Goal: Task Accomplishment & Management: Manage account settings

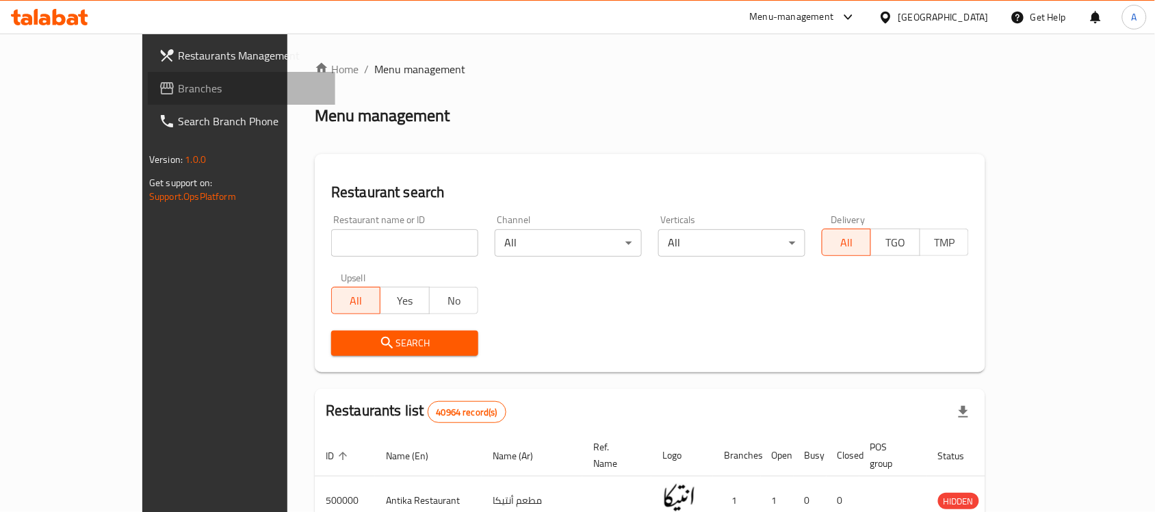
click at [178, 80] on span "Branches" at bounding box center [251, 88] width 146 height 16
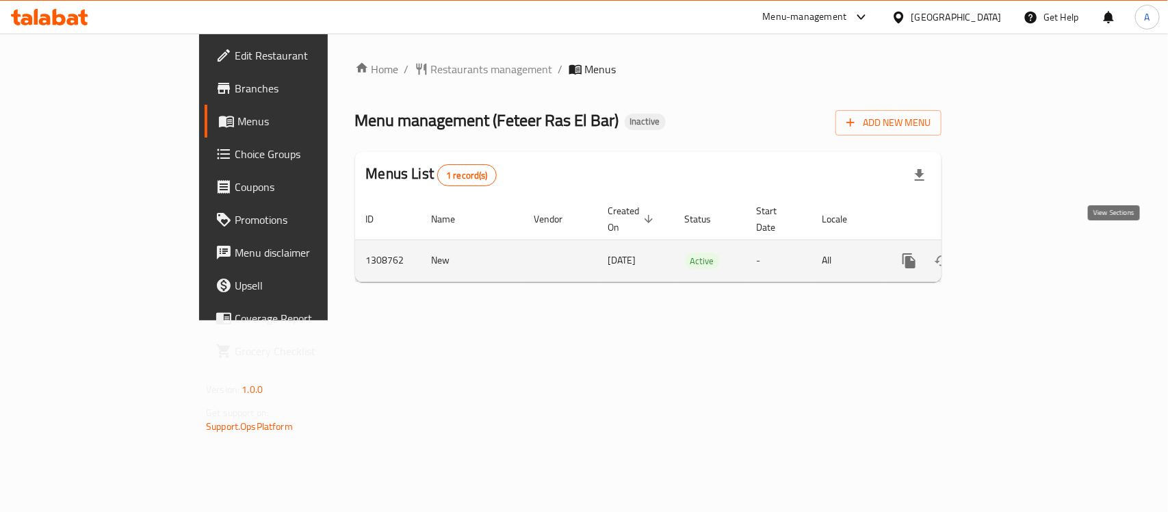
click at [1014, 254] on icon "enhanced table" at bounding box center [1007, 260] width 12 height 12
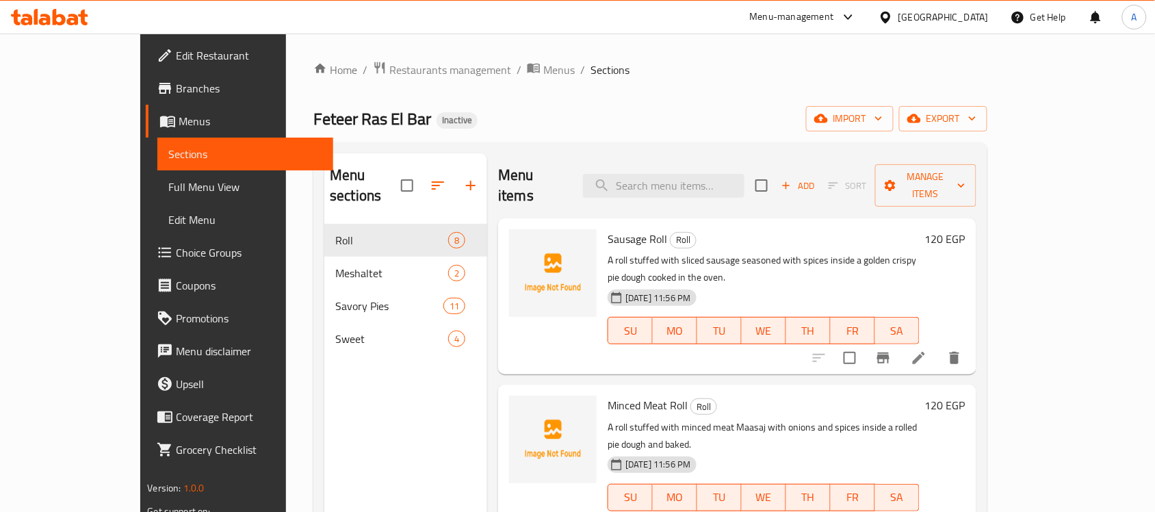
click at [687, 39] on div "Home / Restaurants management / Menus / Sections Feteer Ras El Bar Inactive imp…" at bounding box center [650, 369] width 728 height 670
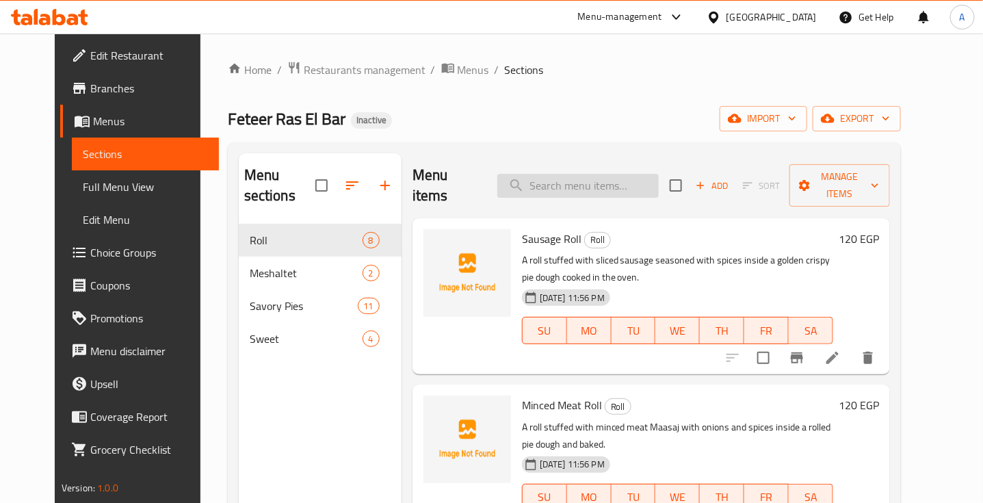
click at [633, 179] on input "search" at bounding box center [577, 186] width 161 height 24
paste input "Kiri Sausage Roll"
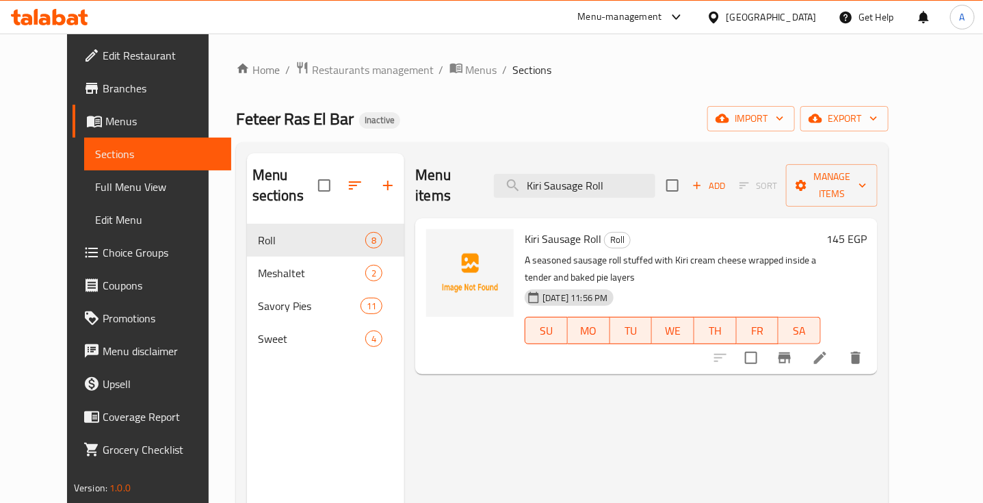
type input "Kiri Sausage Roll"
click at [839, 347] on li at bounding box center [820, 357] width 38 height 25
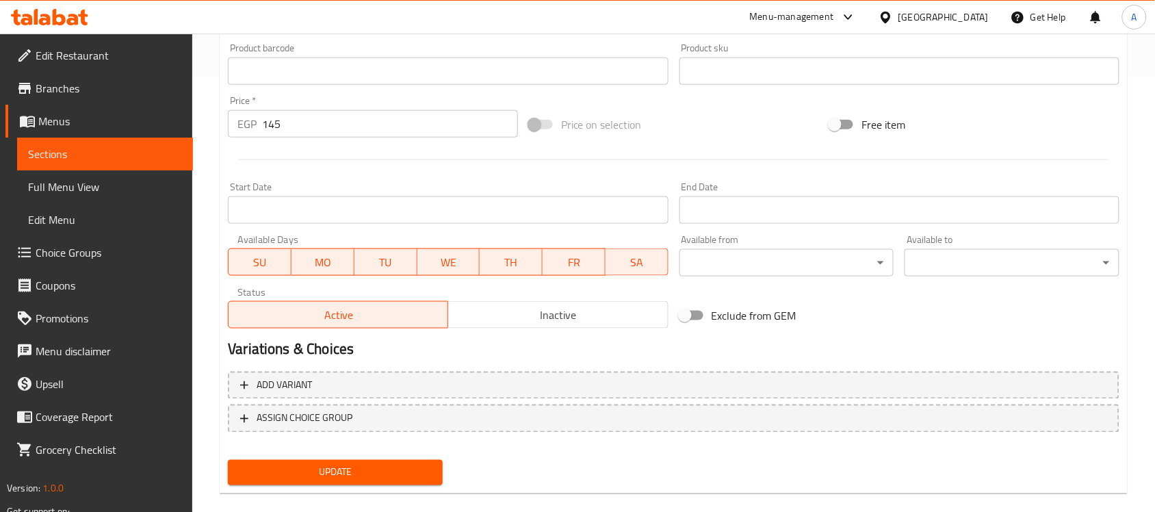
scroll to position [452, 0]
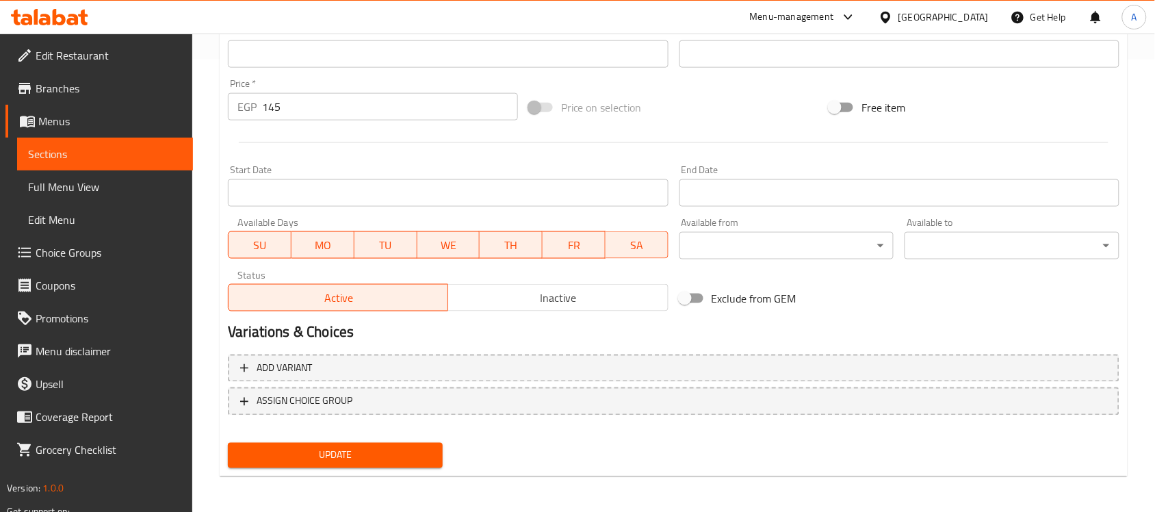
type textarea "رول سجق متبل محشو مع جبنة كيري الكريمة ملفوف داخل طبقات الفطير الطرية والمخبوزة"
click at [367, 449] on span "Update" at bounding box center [335, 455] width 193 height 17
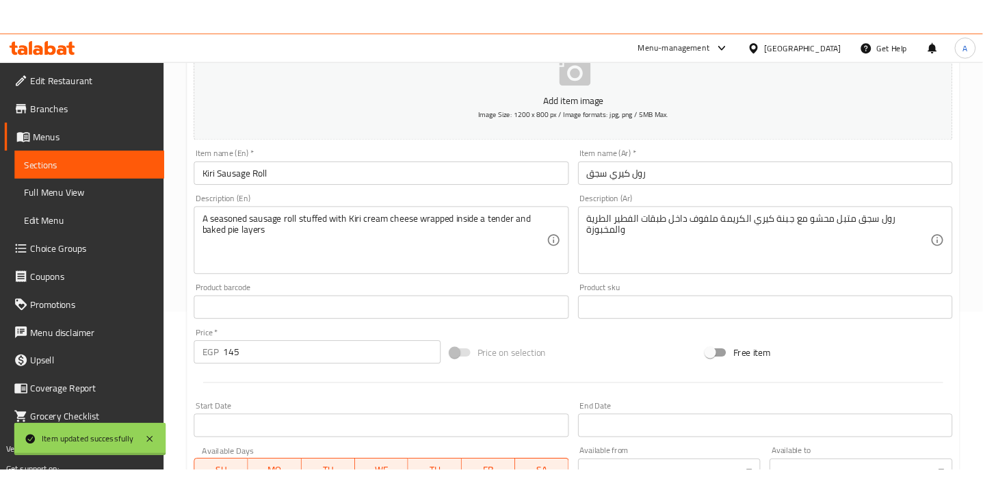
scroll to position [0, 0]
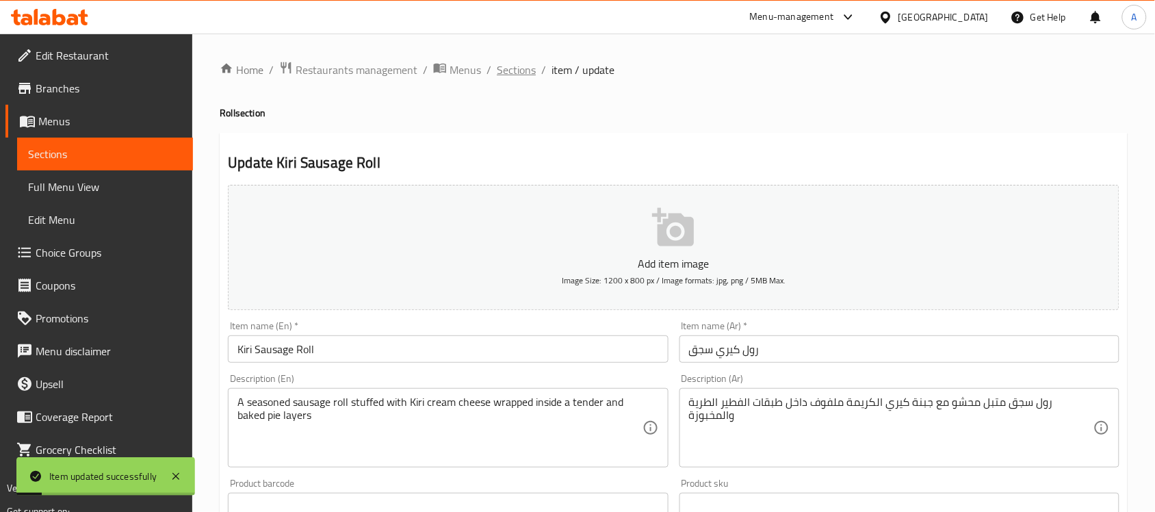
click at [512, 66] on span "Sections" at bounding box center [516, 70] width 39 height 16
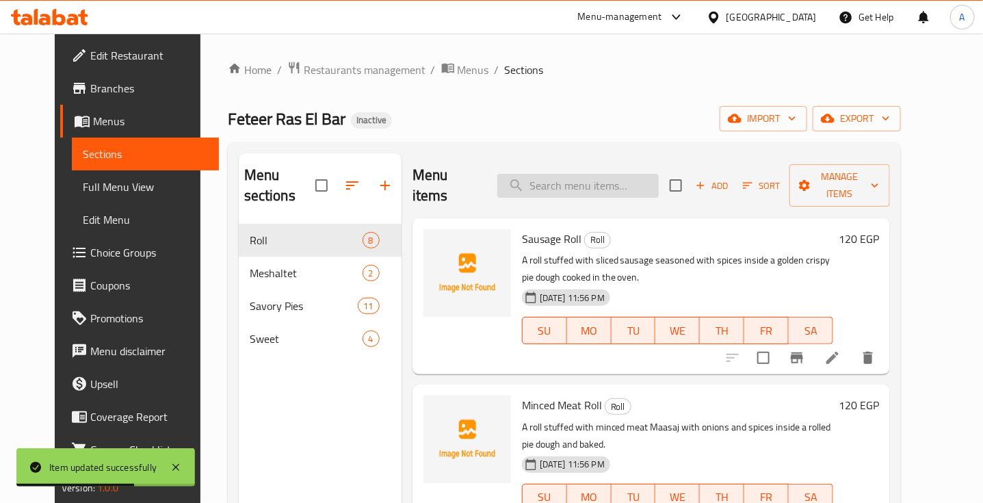
click at [618, 175] on input "search" at bounding box center [577, 186] width 161 height 24
paste input "Kiri Pastrami Roll"
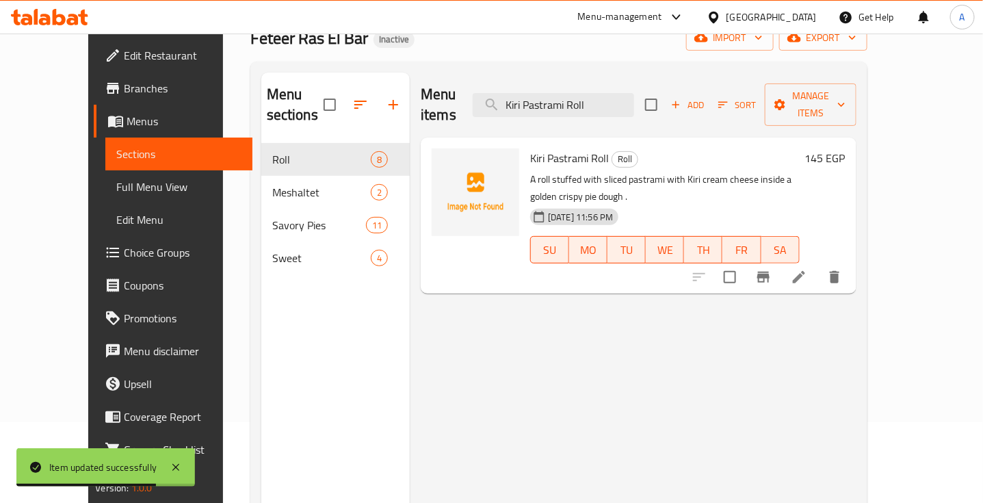
scroll to position [93, 0]
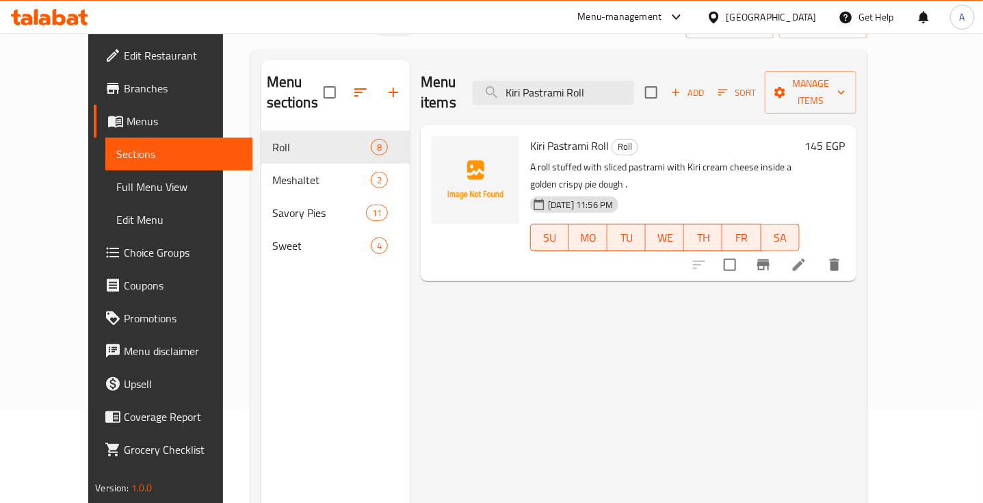
type input "Kiri Pastrami Roll"
click at [778, 136] on h6 "Kiri Pastrami Roll Roll" at bounding box center [664, 145] width 269 height 19
click at [807, 256] on icon at bounding box center [799, 264] width 16 height 16
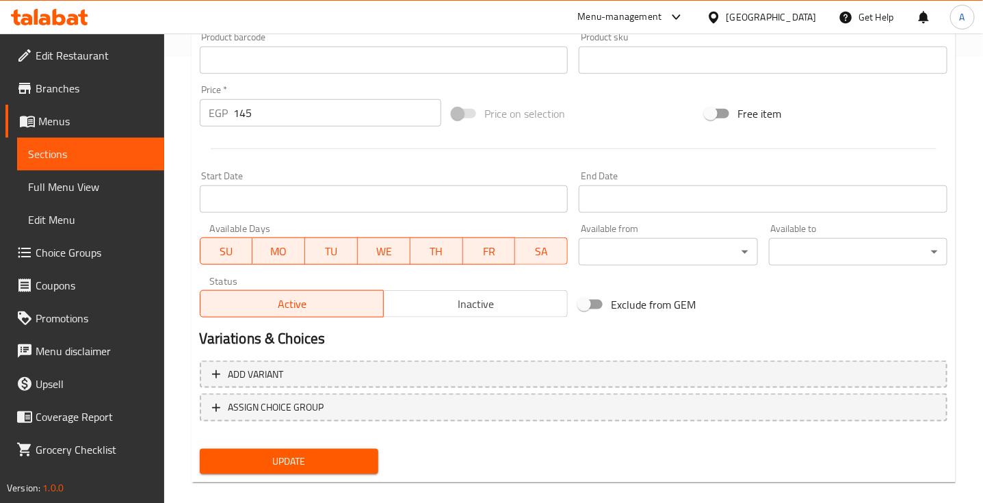
scroll to position [462, 0]
drag, startPoint x: 295, startPoint y: 424, endPoint x: 306, endPoint y: 459, distance: 36.4
click at [306, 459] on div "Add item image Image Size: 1200 x 800 px / Image formats: jpg, png / 5MB Max. I…" at bounding box center [573, 98] width 759 height 761
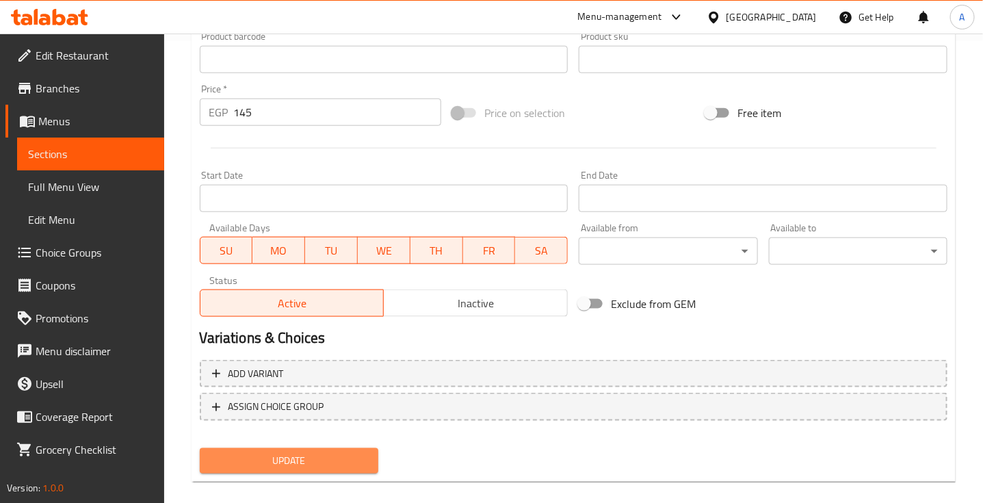
click at [306, 459] on span "Update" at bounding box center [289, 460] width 157 height 17
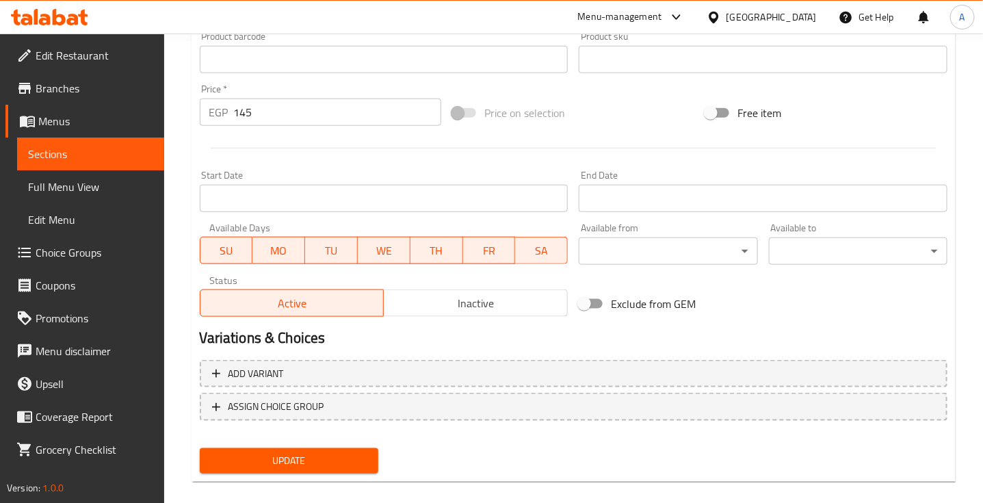
scroll to position [152, 0]
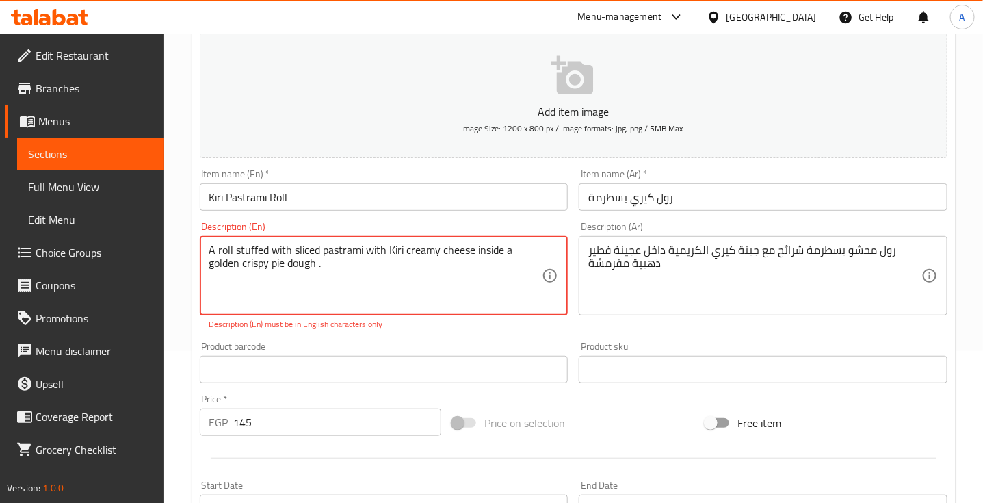
click at [336, 271] on textarea "A roll stuffed with sliced ​​pastrami with Kiri creamy cheese inside a golden c…" at bounding box center [375, 275] width 333 height 65
click at [452, 330] on p "Description (En) must be in English characters only" at bounding box center [384, 324] width 350 height 12
click at [303, 245] on textarea "A roll stuffed with sliced ​​pastrami with Kiri creamy cheese inside a golden c…" at bounding box center [375, 275] width 333 height 65
click at [337, 250] on textarea "A roll stuffed with ​​pastrami with Kiri creamy cheese inside a golden crispy p…" at bounding box center [375, 275] width 333 height 65
type textarea "A roll stuffed with ​​pastrami slices with Kiri creamy cheese inside a golden c…"
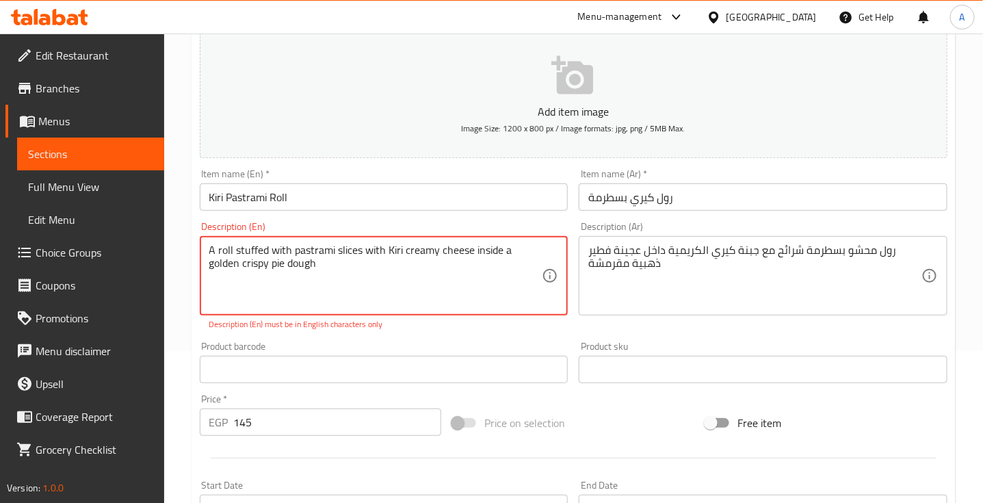
click at [446, 336] on div "Product barcode Product barcode" at bounding box center [384, 362] width 380 height 53
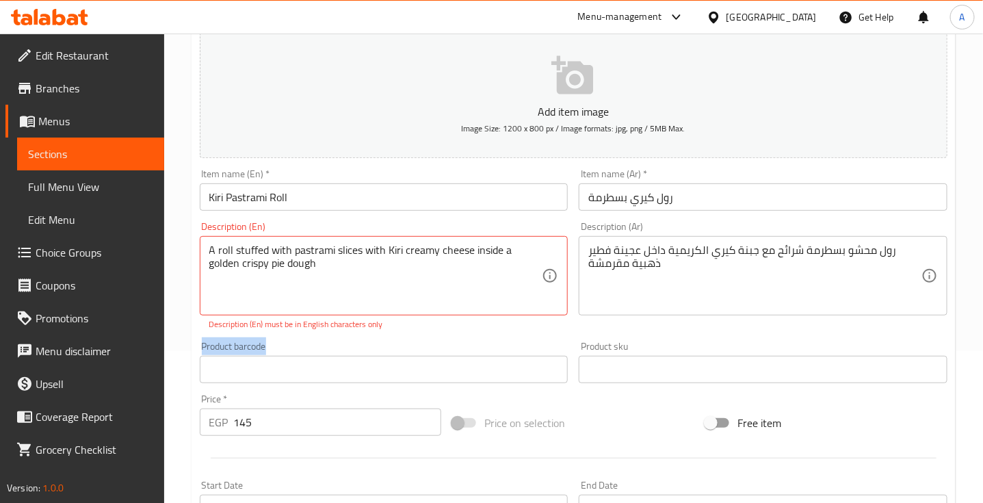
click at [446, 336] on div "Product barcode Product barcode" at bounding box center [384, 362] width 380 height 53
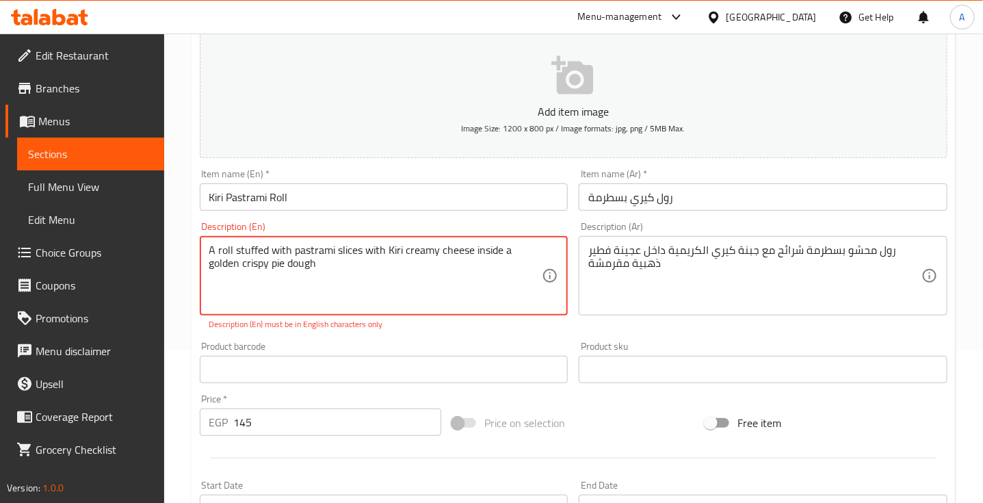
click at [443, 248] on textarea "A roll stuffed with ​​pastrami slices with Kiri creamy cheese inside a golden c…" at bounding box center [375, 275] width 333 height 65
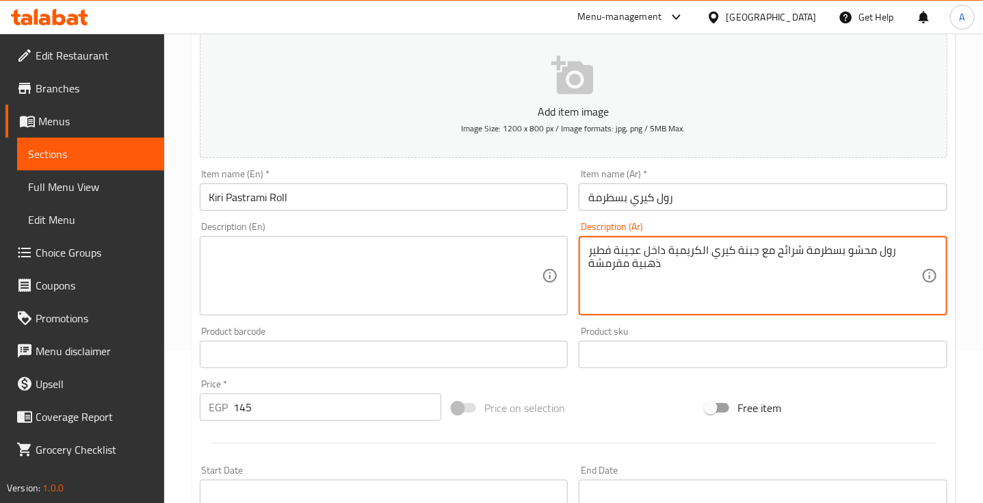
click at [683, 245] on textarea "رول محشو بسطرمة شرائح مع جبنة كيري الكريمية داخل عجينة فطير ذهبية مقرمشة" at bounding box center [754, 275] width 333 height 65
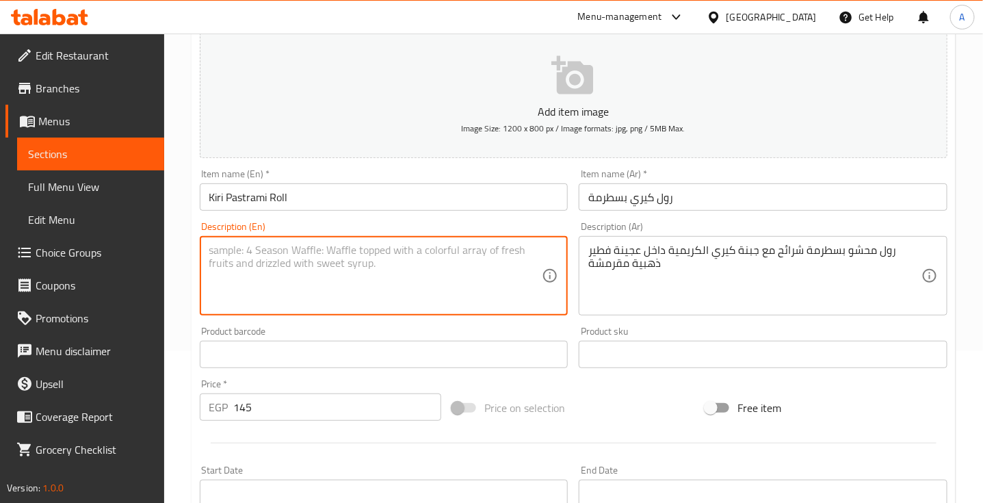
click at [281, 265] on textarea at bounding box center [375, 275] width 333 height 65
paste textarea "Roll stuffed with sliced ​​pastrami and creamy Kiri cheese inside a crispy gold…"
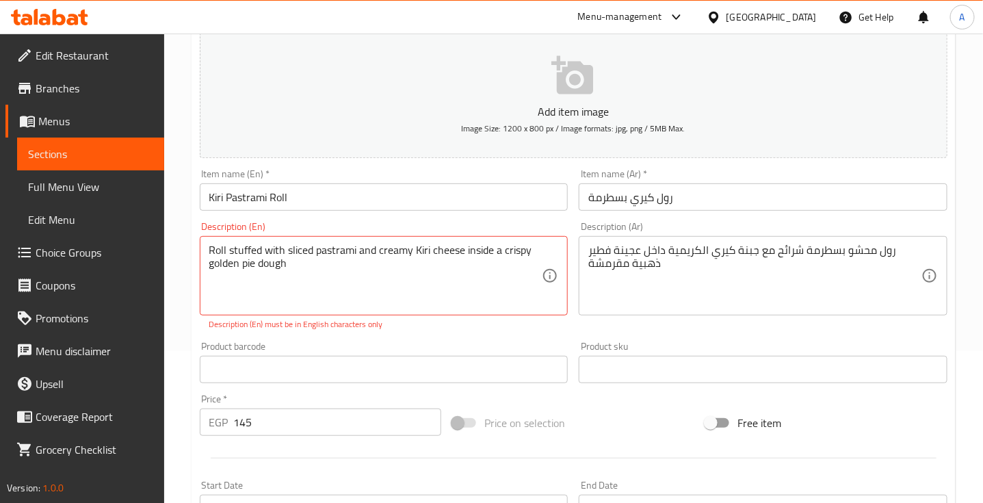
click at [430, 326] on p "Description (En) must be in English characters only" at bounding box center [384, 324] width 350 height 12
click at [321, 248] on textarea "Roll stuffed with sliced ​​pastrami and creamy Kiri cheese inside a crispy gold…" at bounding box center [375, 275] width 333 height 65
click at [390, 263] on textarea "Roll stuffed with sliced ​​pastrami and creamy Kiri cheese inside a crispy gold…" at bounding box center [375, 275] width 333 height 65
click at [209, 254] on textarea "Roll stuffed with sliced ​​pastrami and creamy Kiri cheese inside a crispy gold…" at bounding box center [375, 275] width 333 height 65
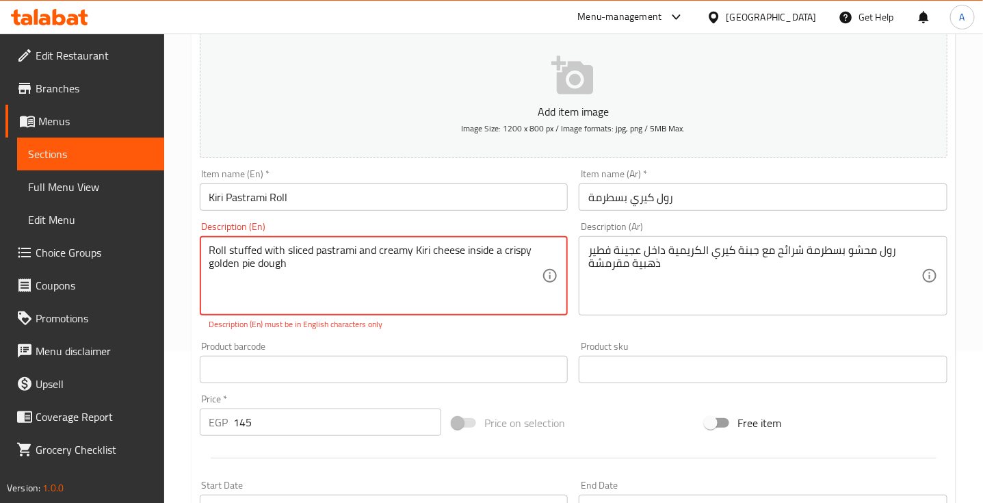
click at [315, 272] on textarea "Roll stuffed with sliced ​​pastrami and creamy Kiri cheese inside a crispy gold…" at bounding box center [375, 275] width 333 height 65
type textarea "R"
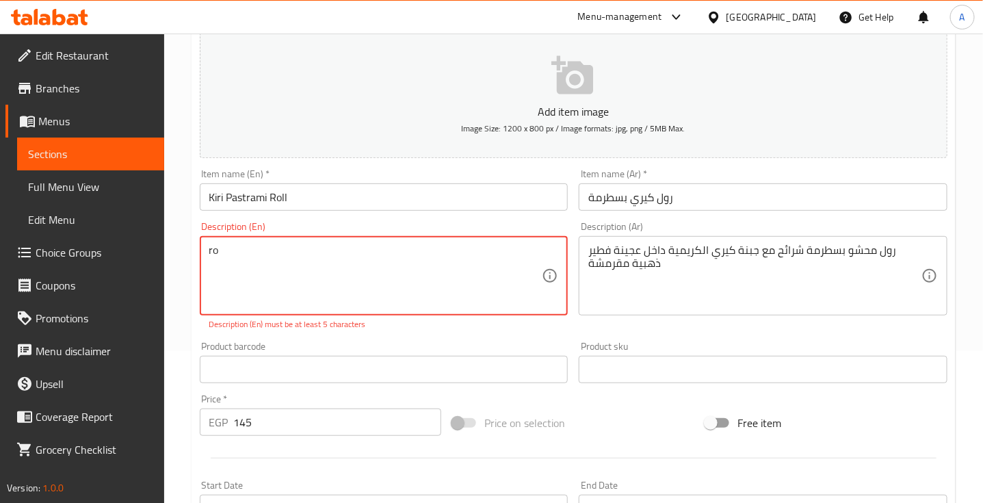
type textarea "r"
type textarea "k"
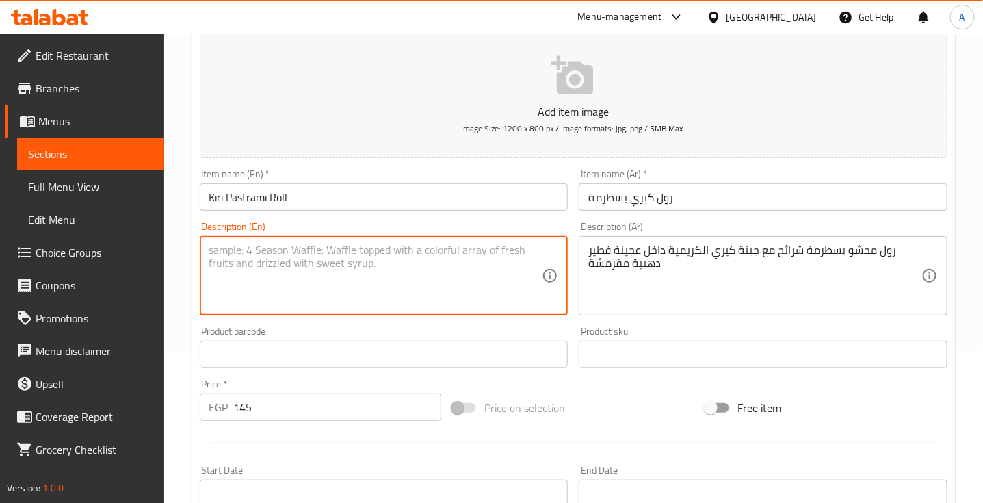
type textarea "ٌ"
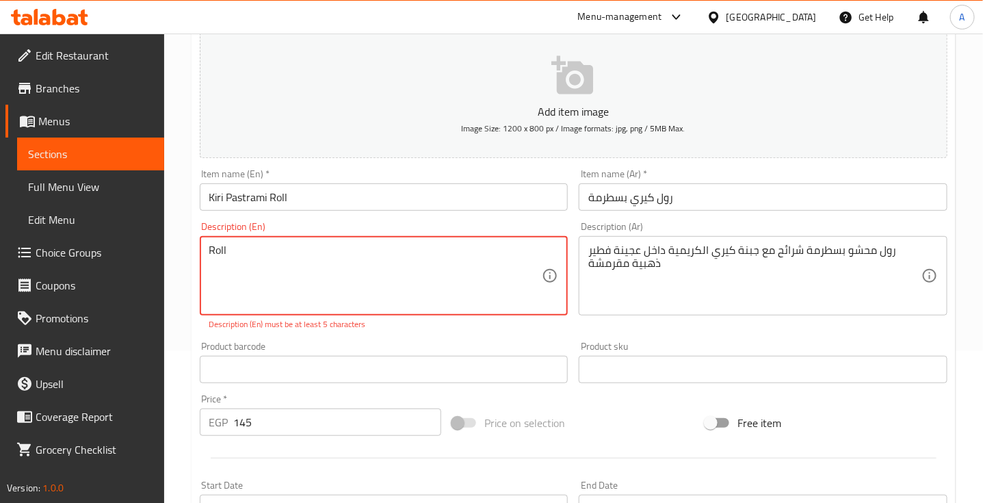
scroll to position [0, 0]
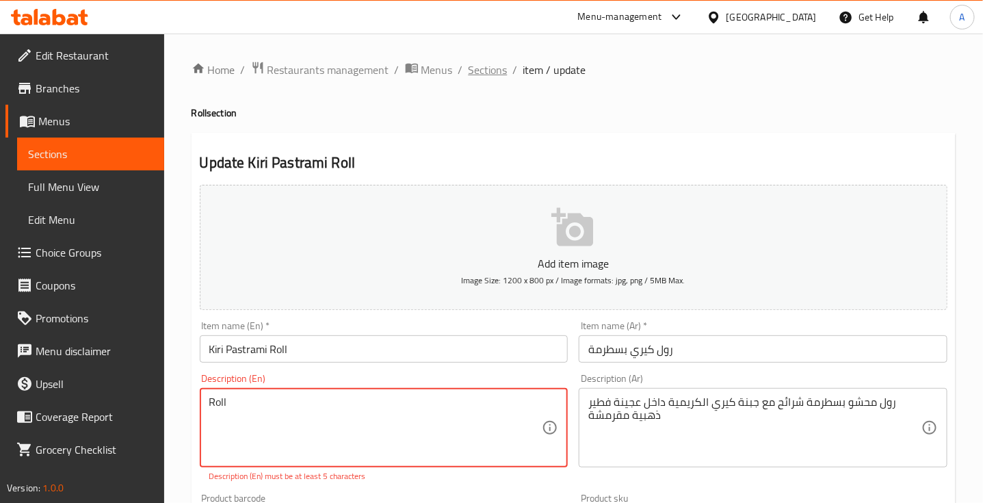
type textarea "Roll"
click at [490, 63] on span "Sections" at bounding box center [488, 70] width 39 height 16
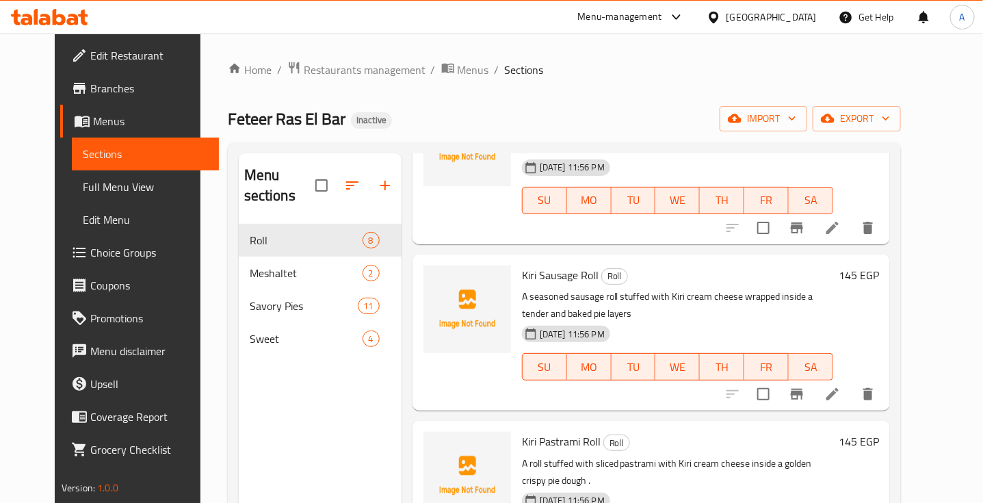
scroll to position [631, 0]
click at [839, 387] on icon at bounding box center [832, 393] width 12 height 12
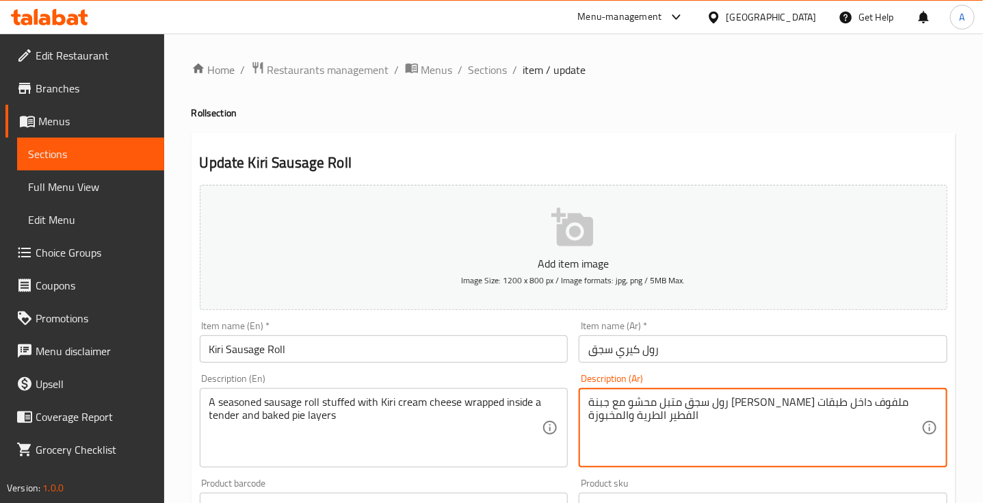
type textarea "رول سجق متبل محشو مع جبنة [PERSON_NAME] ملفوف داخل طبقات الفطير الطرية والمخبوزة"
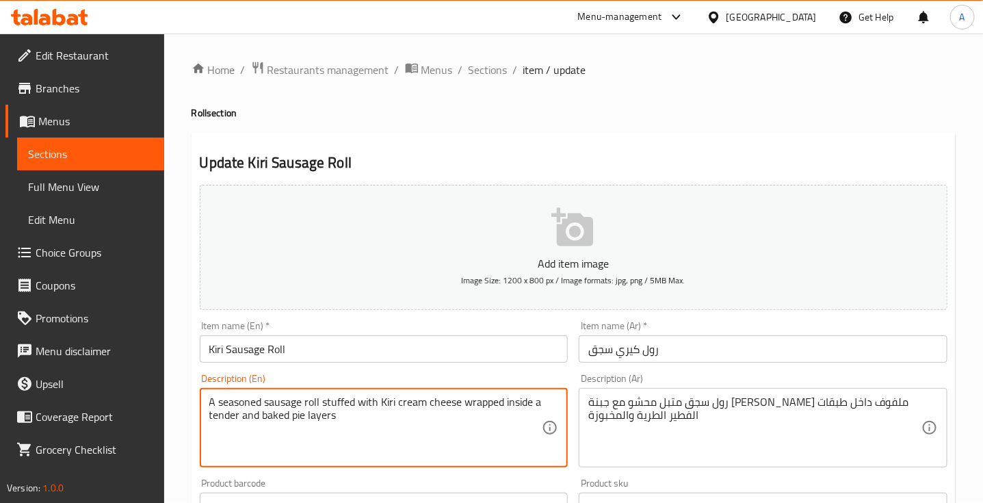
click at [423, 401] on textarea "A seasoned sausage roll stuffed with Kiri cream cheese wrapped inside a tender …" at bounding box center [375, 427] width 333 height 65
type textarea "A seasoned sausage roll stuffed with Kiri creamy cheese wrapped inside a tender…"
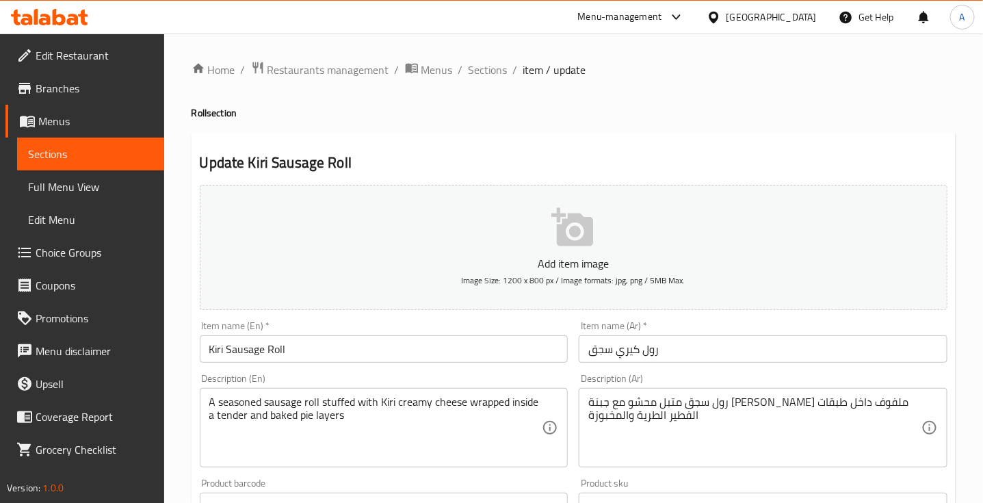
click at [568, 368] on div "Description (En) A seasoned sausage roll stuffed with Kiri creamy cheese wrappe…" at bounding box center [384, 420] width 380 height 105
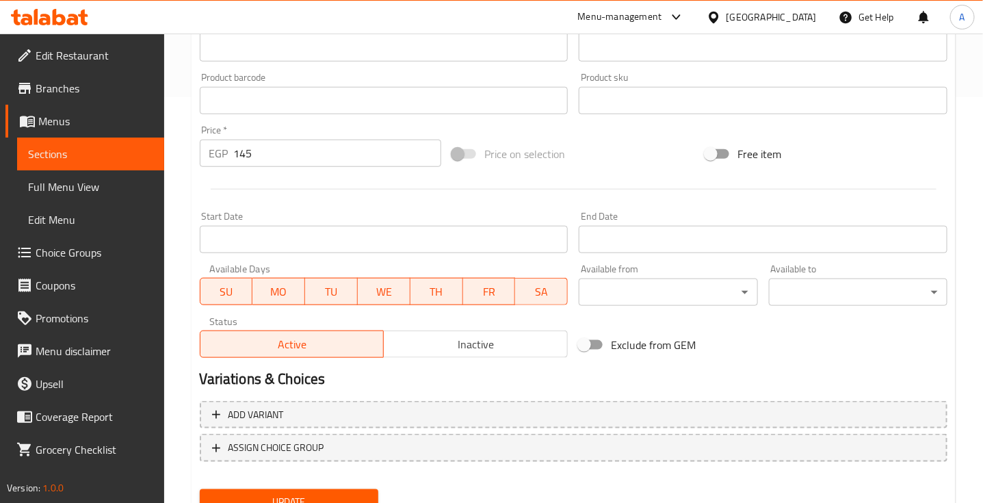
scroll to position [462, 0]
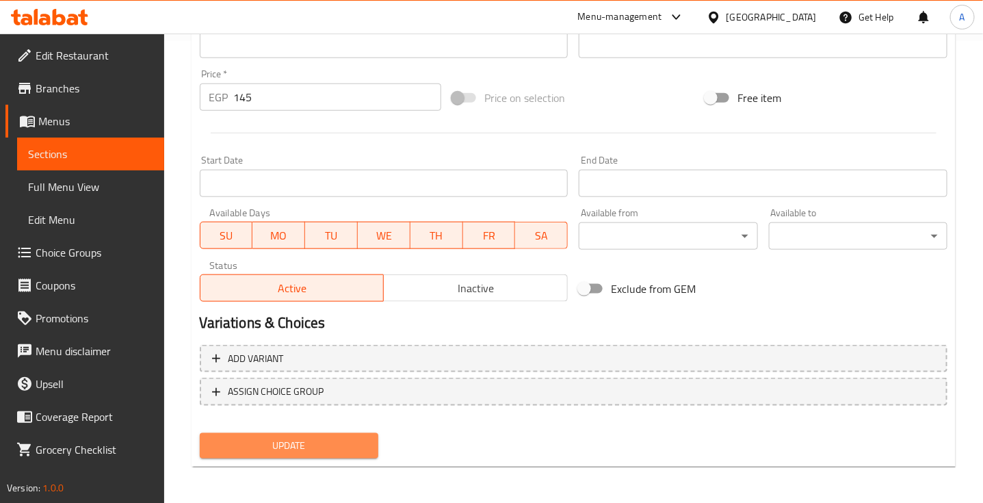
click at [341, 452] on button "Update" at bounding box center [289, 445] width 179 height 25
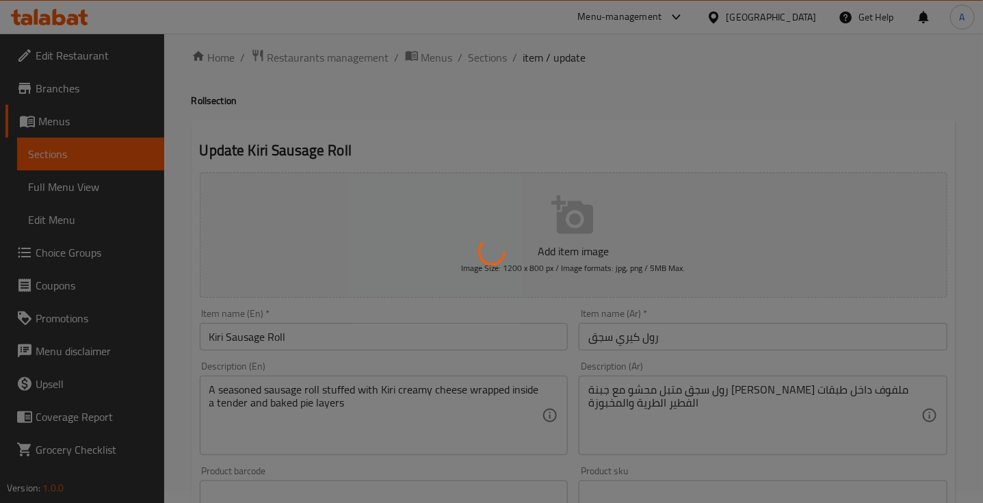
scroll to position [0, 0]
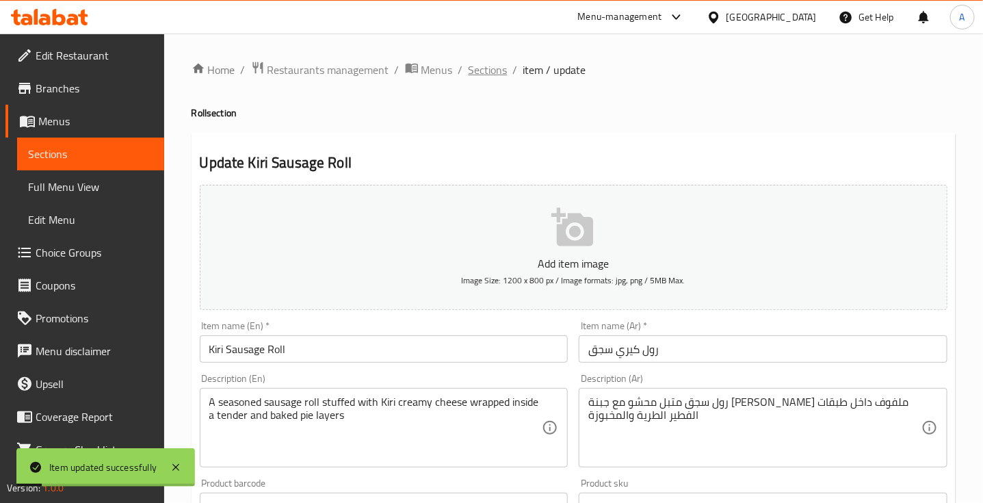
click at [490, 62] on span "Sections" at bounding box center [488, 70] width 39 height 16
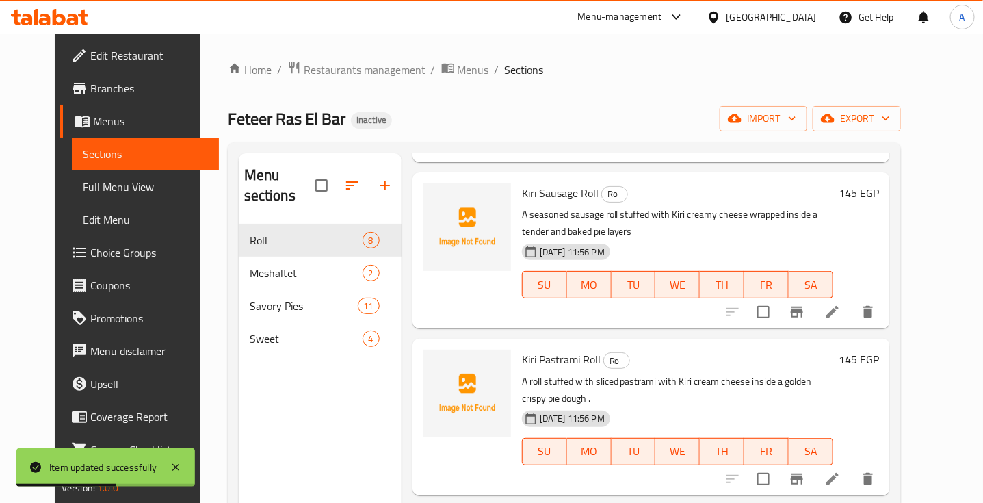
scroll to position [713, 0]
click at [839, 472] on icon at bounding box center [832, 478] width 12 height 12
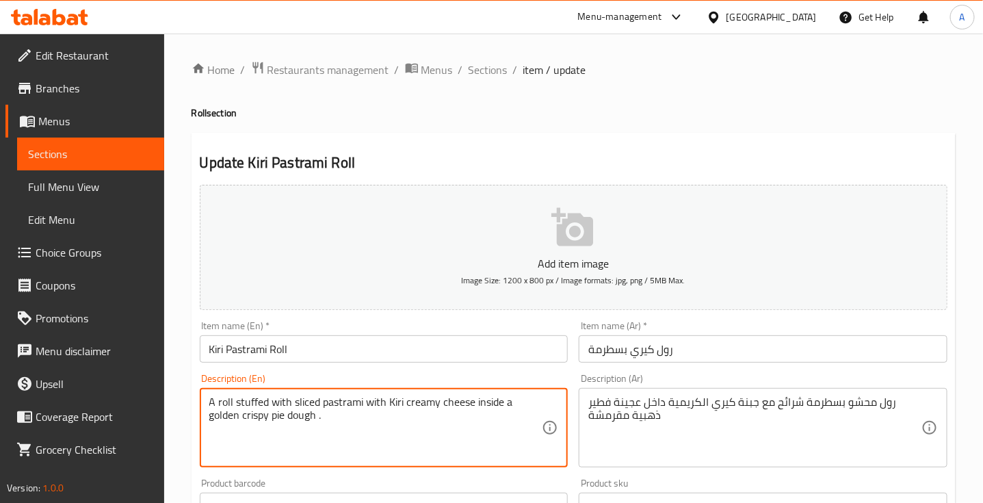
type textarea "A roll stuffed with sliced ​​pastrami with Kiri creamy cheese inside a golden c…"
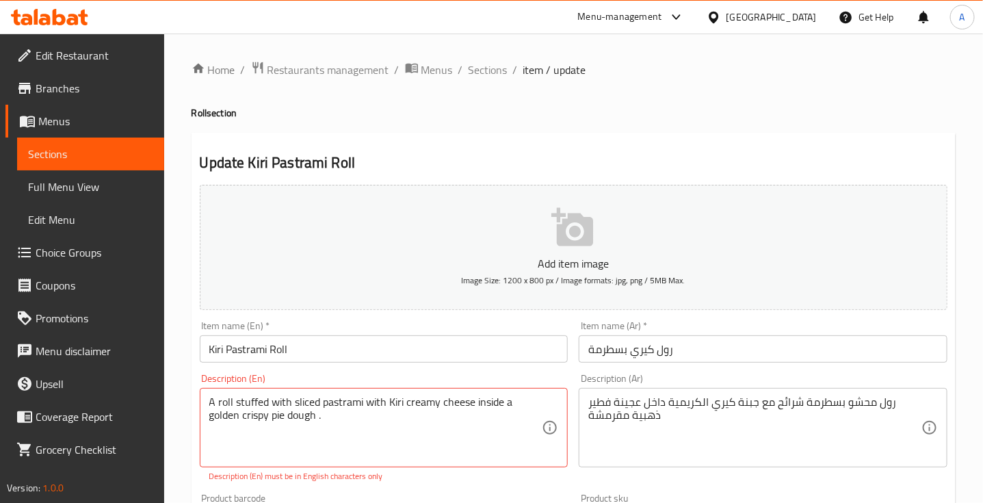
click at [474, 373] on div "Description (En) A roll stuffed with sliced ​​pastrami with Kiri creamy cheese …" at bounding box center [384, 428] width 380 height 120
click at [479, 70] on span "Sections" at bounding box center [488, 70] width 39 height 16
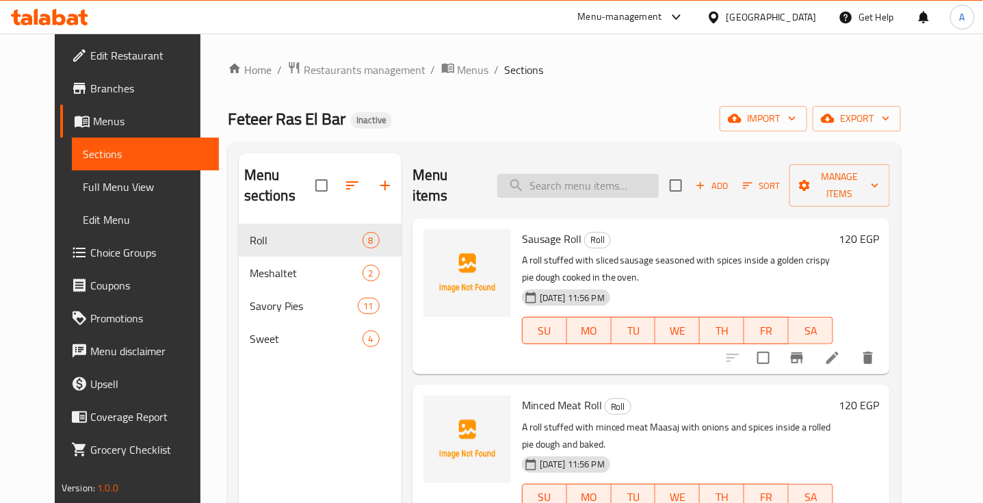
paste input "Sausage Pie"
click at [579, 179] on input "search" at bounding box center [577, 186] width 161 height 24
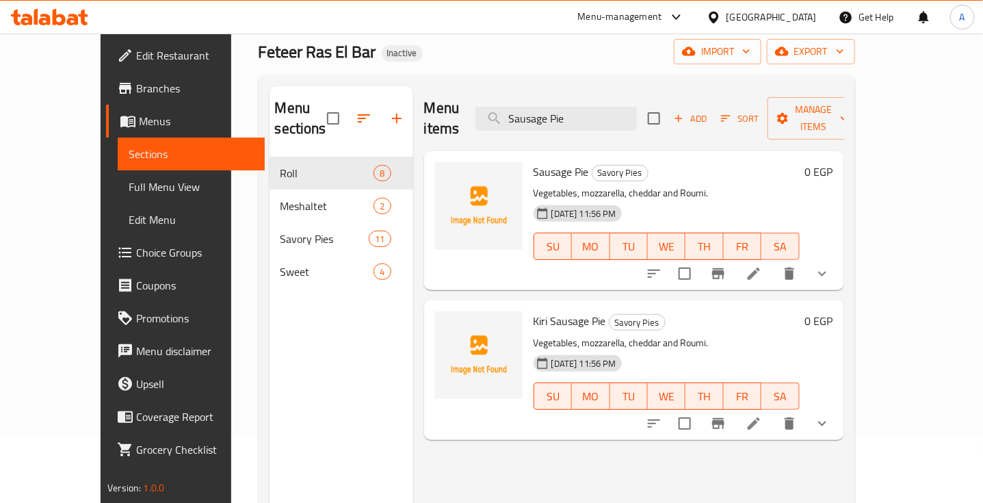
scroll to position [68, 0]
type input "Sausage Pie"
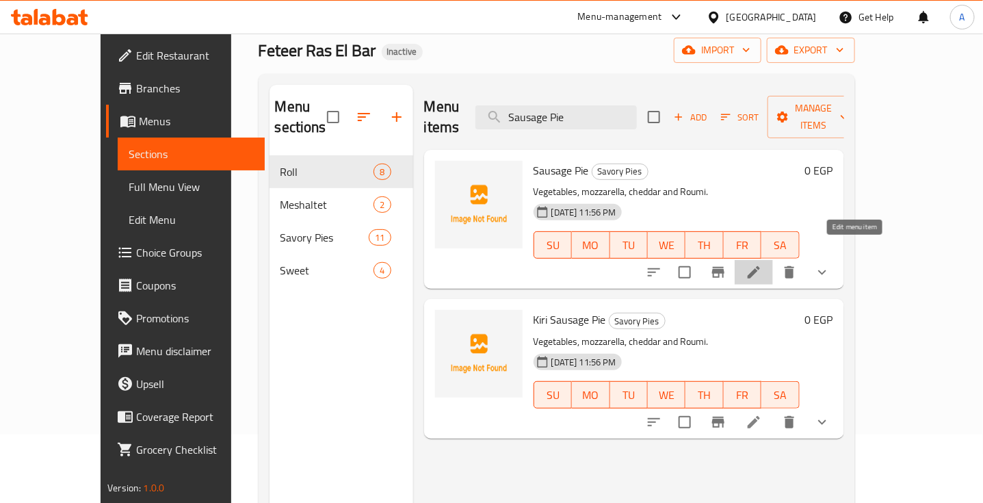
click at [762, 264] on icon at bounding box center [754, 272] width 16 height 16
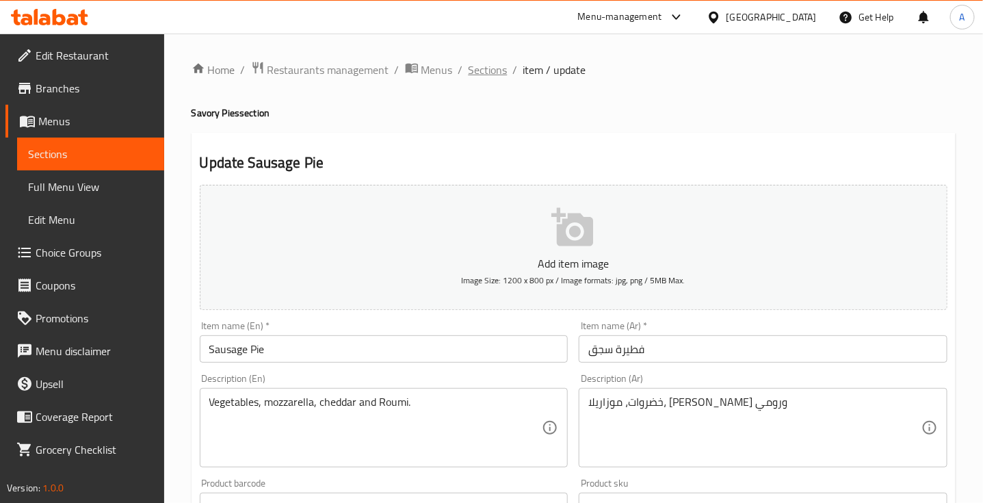
click at [484, 62] on span "Sections" at bounding box center [488, 70] width 39 height 16
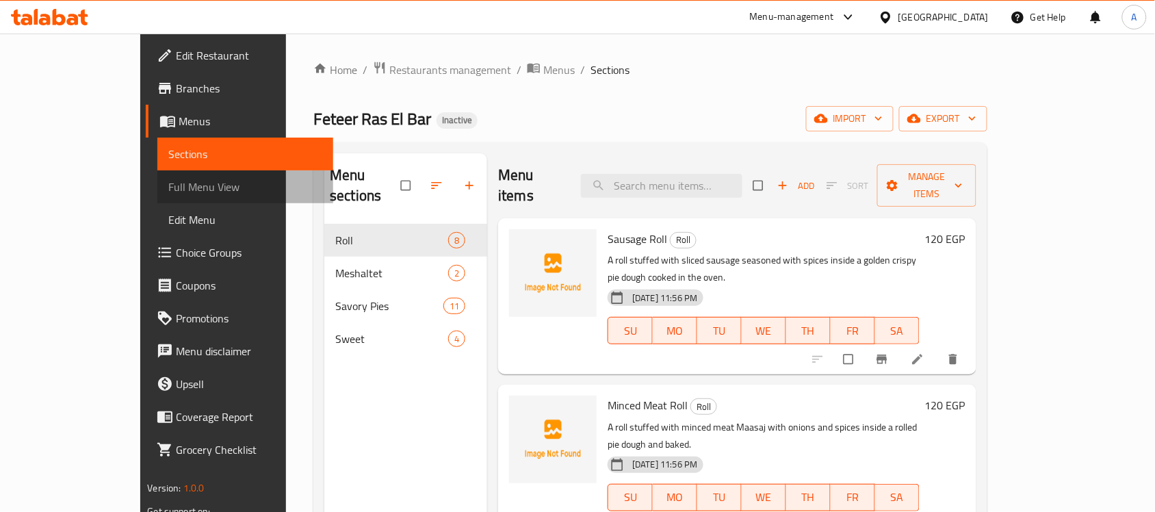
click at [157, 174] on link "Full Menu View" at bounding box center [245, 186] width 176 height 33
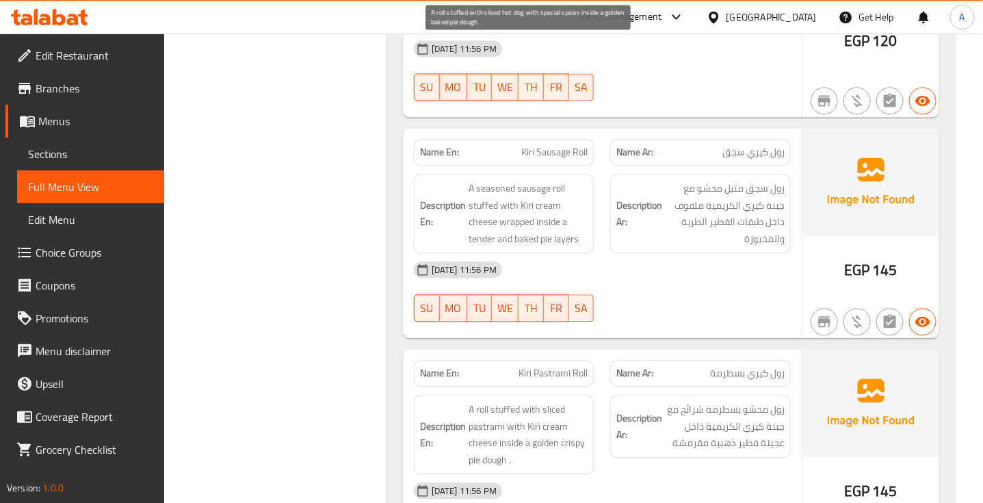
scroll to position [1006, 0]
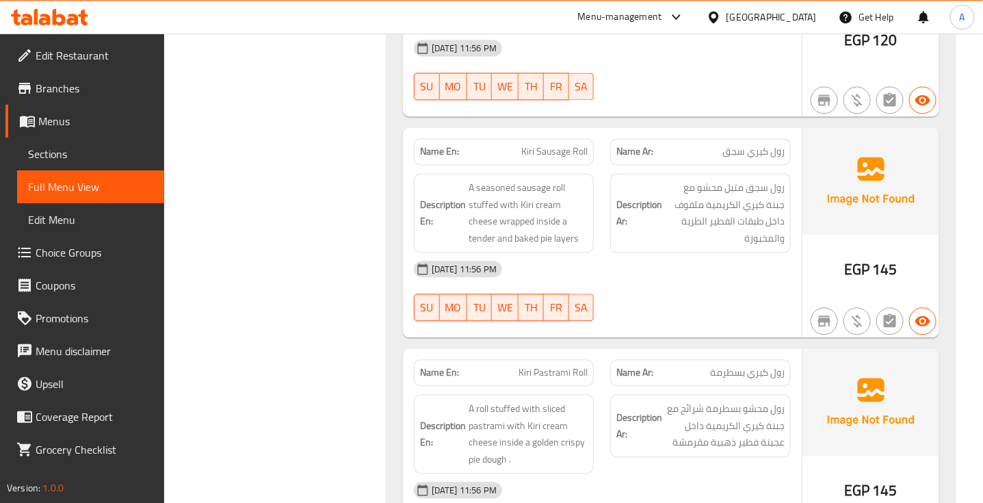
click at [538, 144] on span "Kiri Sausage Roll" at bounding box center [554, 151] width 66 height 14
copy span "Kiri Sausage Roll"
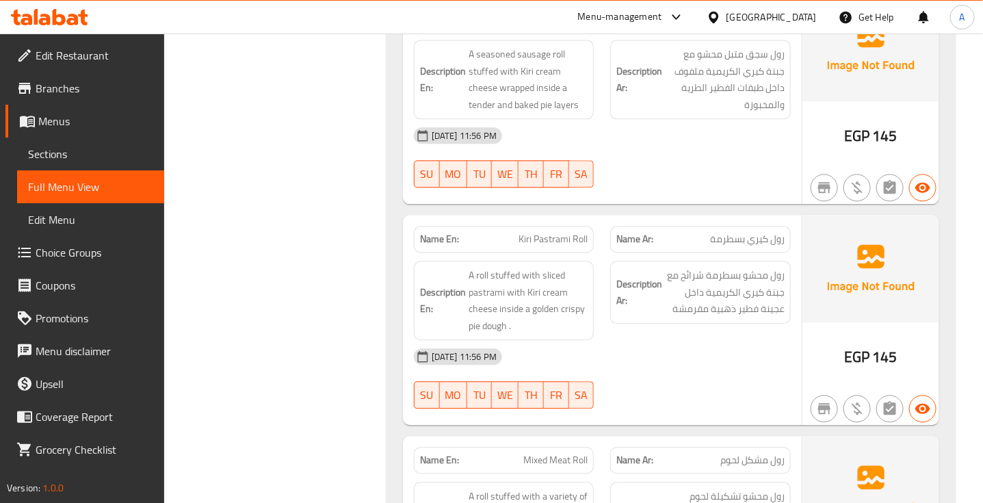
scroll to position [1140, 0]
click at [539, 231] on span "Kiri Pastrami Roll" at bounding box center [552, 238] width 69 height 14
copy span "Kiri Pastrami Roll"
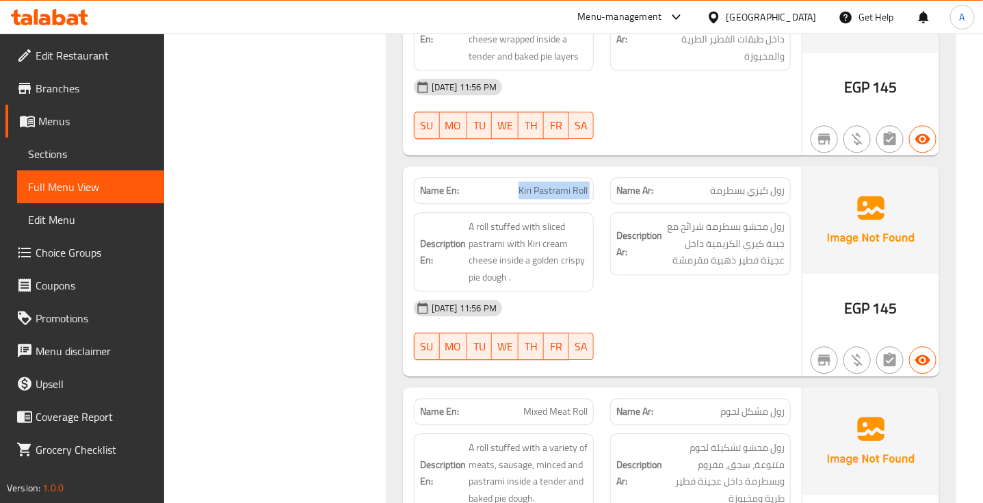
scroll to position [1171, 0]
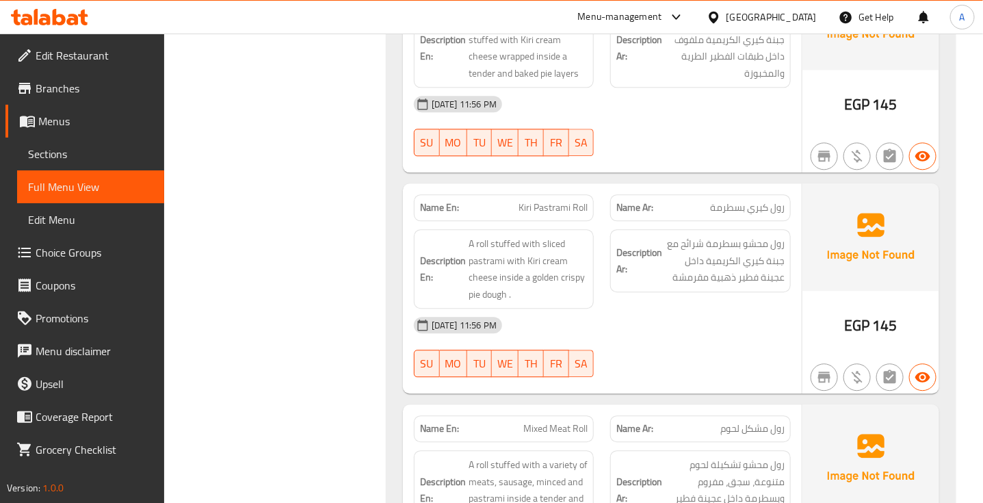
click at [674, 407] on div "Name Ar: رول مشكل لحوم" at bounding box center [700, 428] width 197 height 43
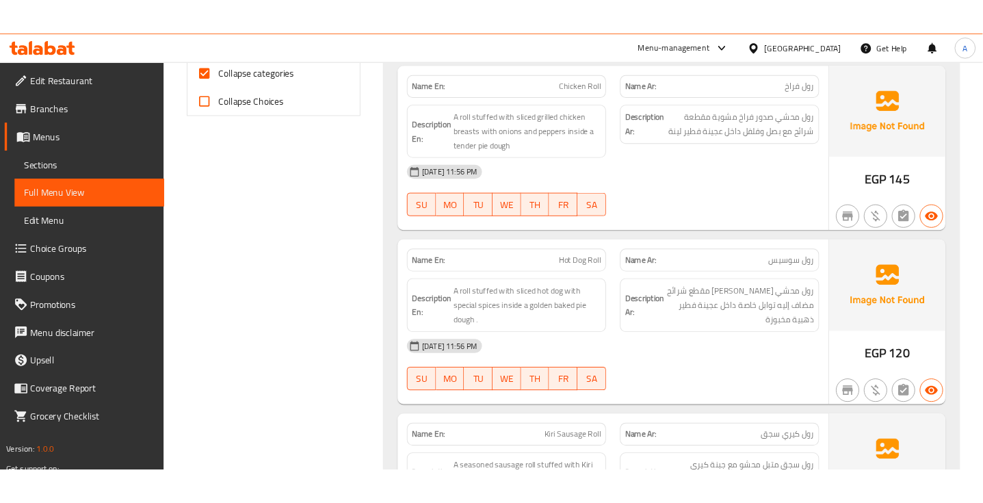
scroll to position [604, 0]
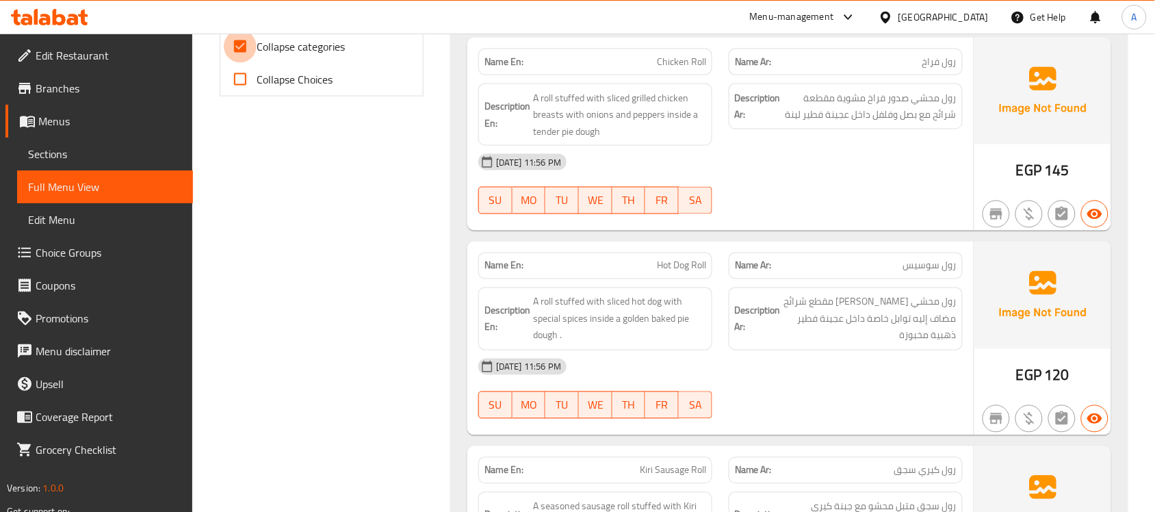
click at [238, 42] on input "Collapse categories" at bounding box center [240, 46] width 33 height 33
checkbox input "false"
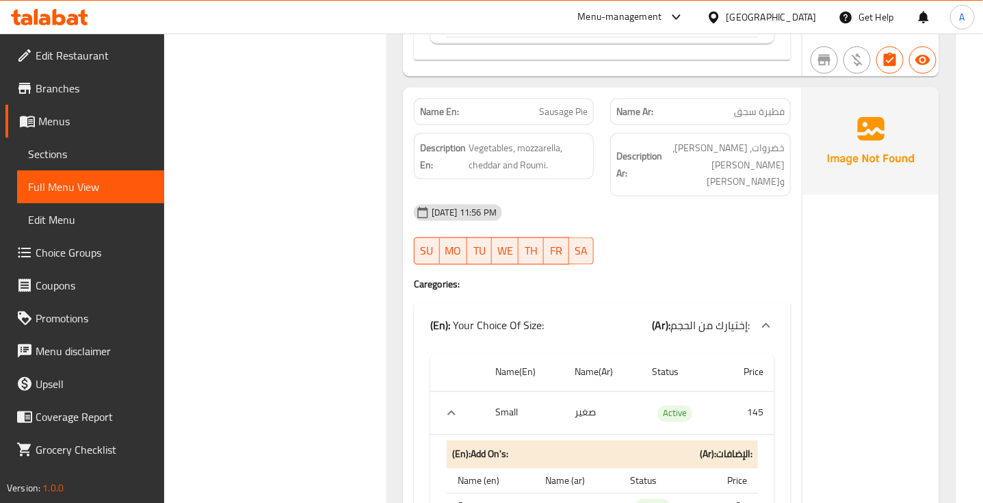
scroll to position [8557, 0]
drag, startPoint x: 555, startPoint y: 47, endPoint x: 555, endPoint y: 58, distance: 11.6
click at [555, 90] on div "Name En: Sausage Pie" at bounding box center [504, 111] width 197 height 43
click at [555, 104] on span "Sausage Pie" at bounding box center [563, 111] width 49 height 14
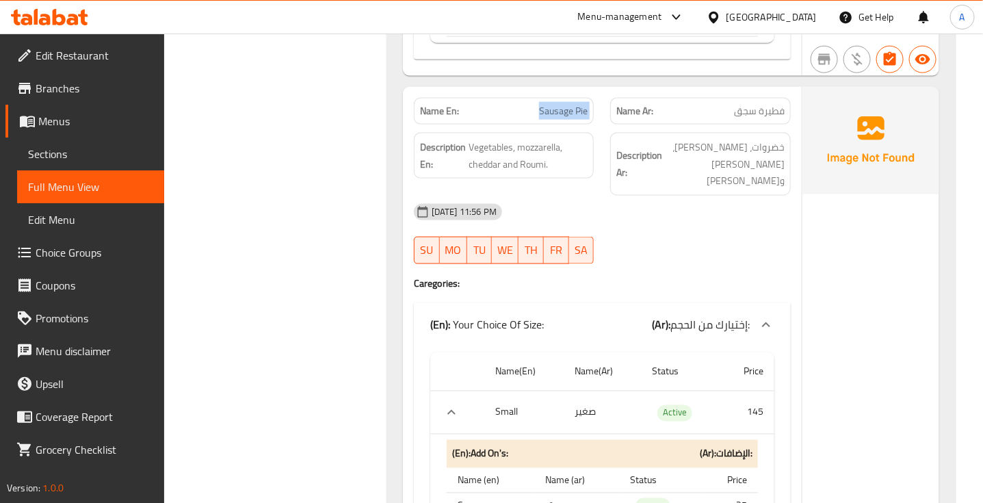
click at [555, 104] on span "Sausage Pie" at bounding box center [563, 111] width 49 height 14
copy span "Sausage Pie"
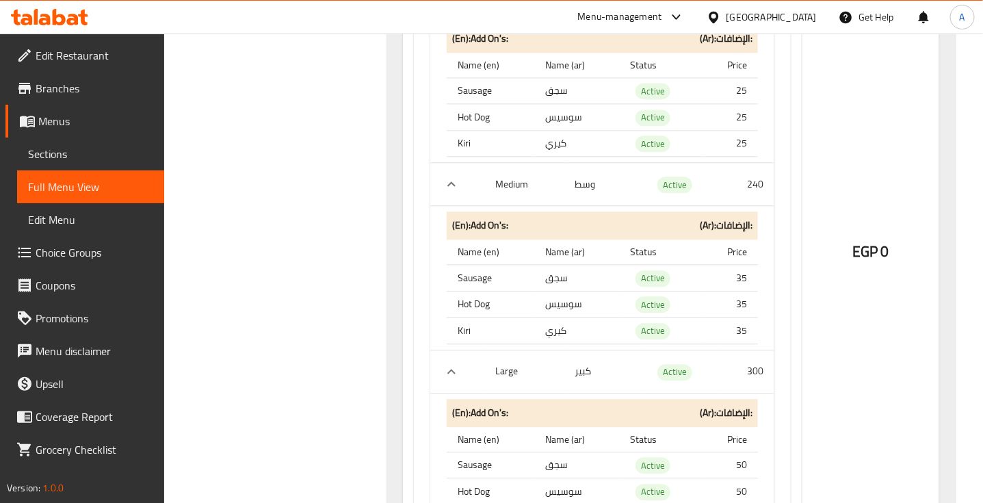
scroll to position [8974, 0]
click at [741, 425] on th "Price" at bounding box center [731, 437] width 53 height 25
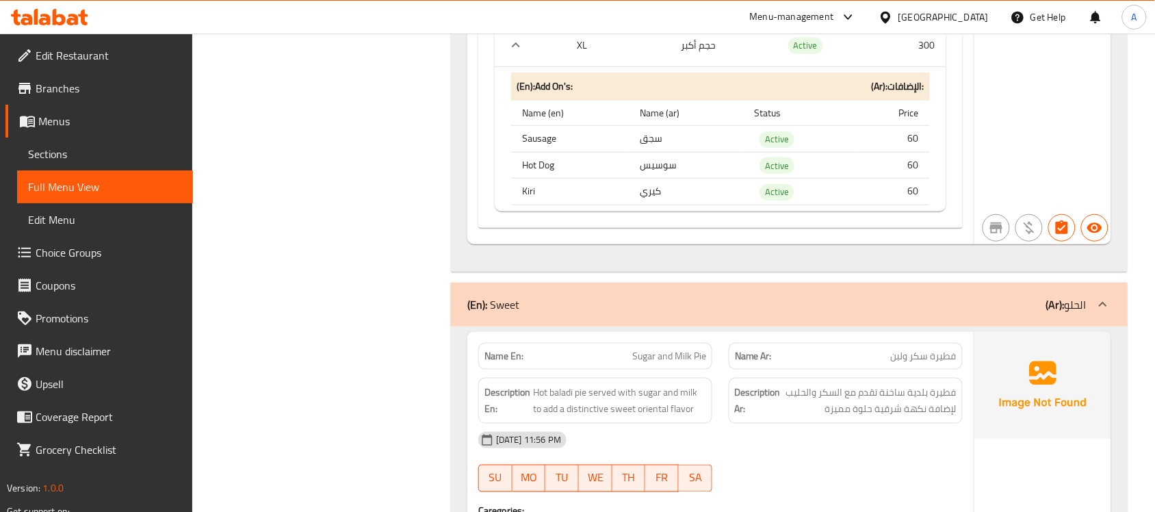
scroll to position [14173, 0]
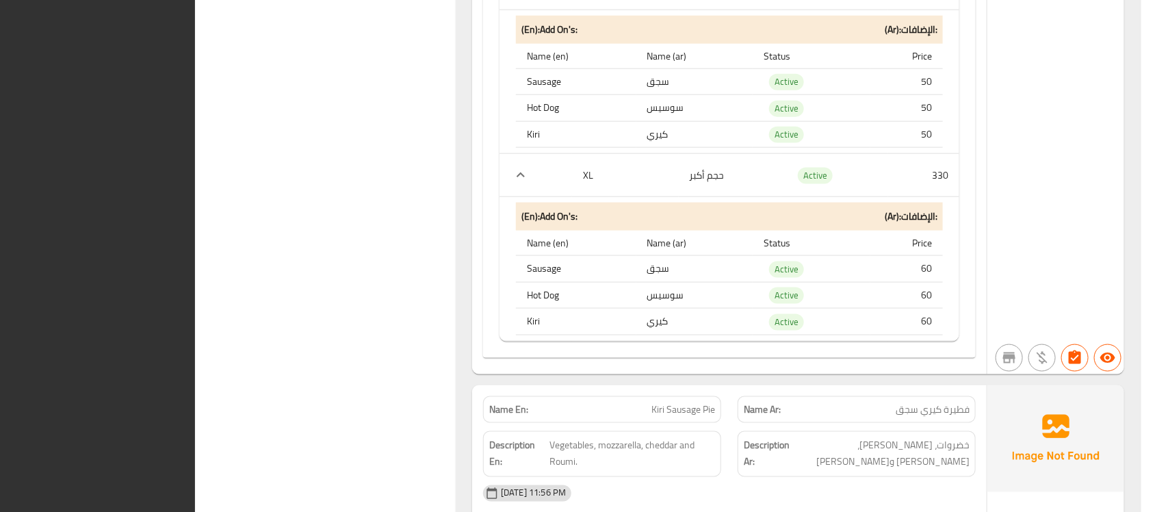
scroll to position [0, 0]
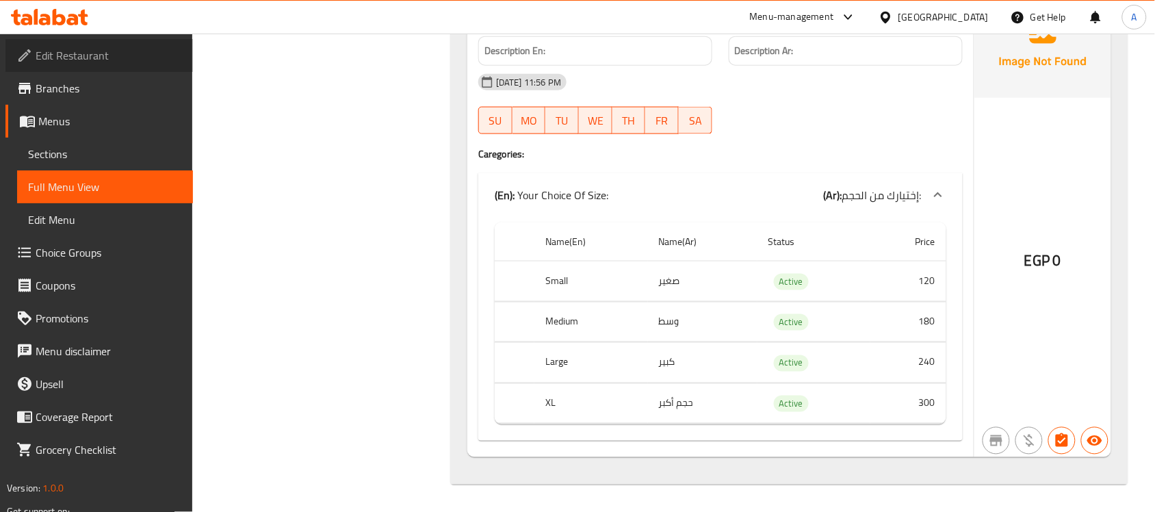
click at [76, 63] on span "Edit Restaurant" at bounding box center [109, 55] width 146 height 16
